Goal: Task Accomplishment & Management: Manage account settings

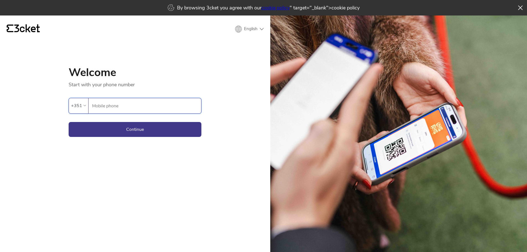
click at [109, 109] on input "Mobile phone" at bounding box center [146, 105] width 109 height 15
paste input "934840389"
type input "934840389"
drag, startPoint x: 111, startPoint y: 131, endPoint x: 115, endPoint y: 131, distance: 4.7
click at [111, 131] on button "Continue" at bounding box center [135, 129] width 133 height 15
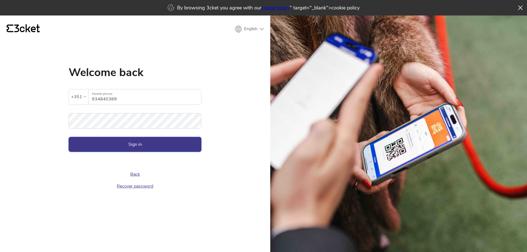
click at [80, 143] on button "Sign in" at bounding box center [135, 144] width 133 height 15
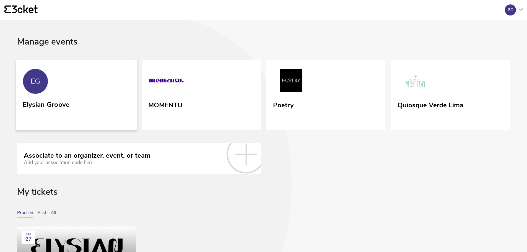
click at [40, 83] on div "EG" at bounding box center [36, 81] width 10 height 8
